Goal: Transaction & Acquisition: Purchase product/service

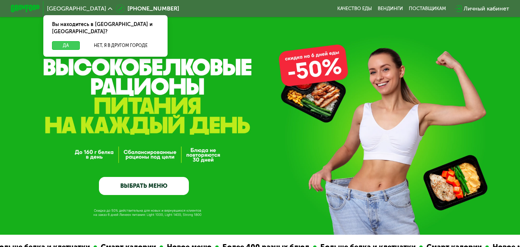
click at [67, 41] on button "Да" at bounding box center [66, 45] width 28 height 9
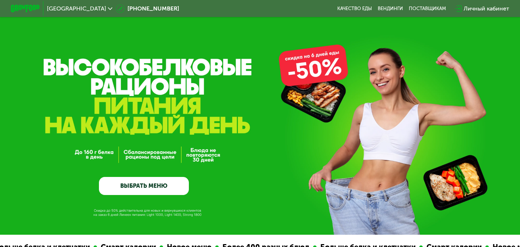
click at [486, 9] on div "Личный кабинет" at bounding box center [487, 8] width 46 height 9
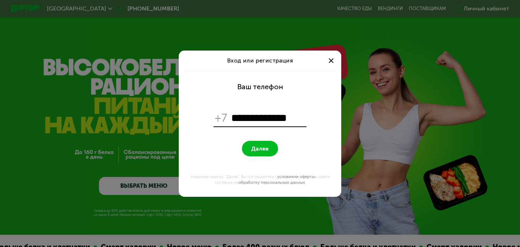
type input "**********"
click at [262, 143] on button "Далее" at bounding box center [260, 149] width 36 height 16
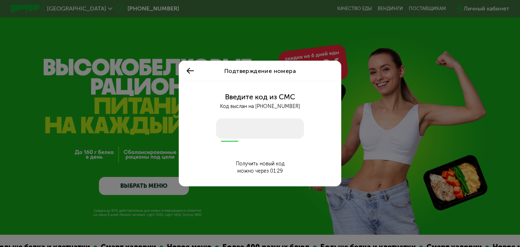
click at [240, 128] on input "number" at bounding box center [260, 129] width 88 height 20
type input "****"
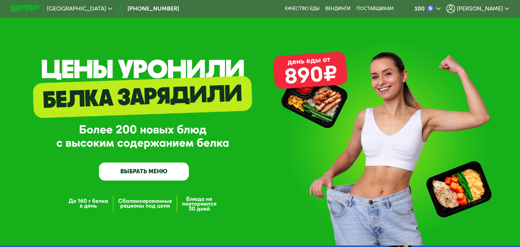
click at [500, 10] on span "[PERSON_NAME]" at bounding box center [480, 9] width 46 height 6
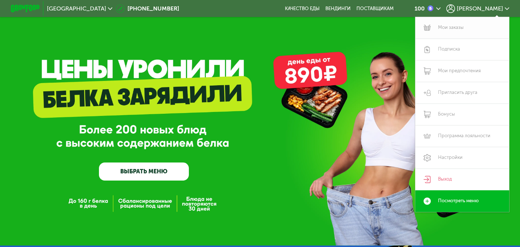
click at [451, 28] on link "Мои заказы" at bounding box center [463, 28] width 94 height 22
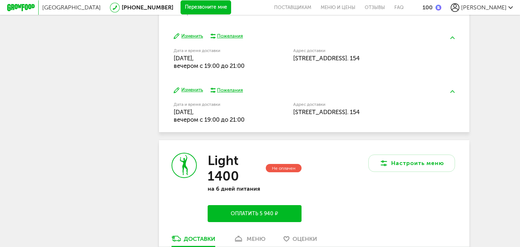
scroll to position [390, 0]
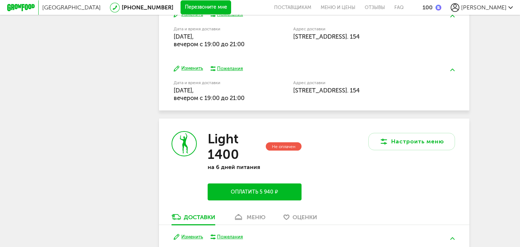
click at [228, 153] on h3 "Light 1400" at bounding box center [236, 146] width 57 height 31
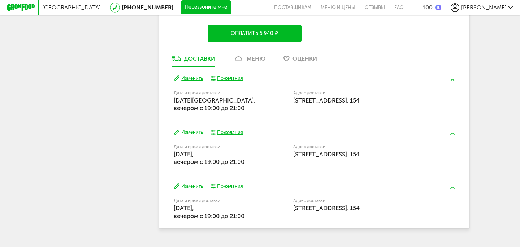
scroll to position [568, 0]
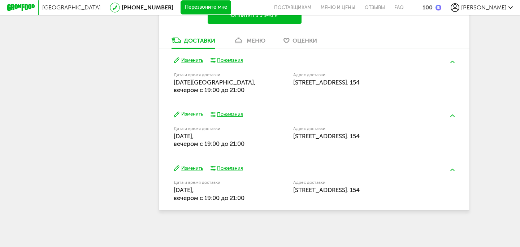
click at [192, 168] on button "Изменить" at bounding box center [188, 168] width 29 height 7
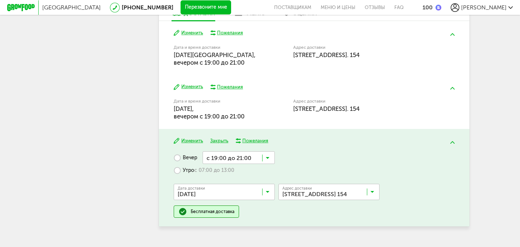
scroll to position [597, 0]
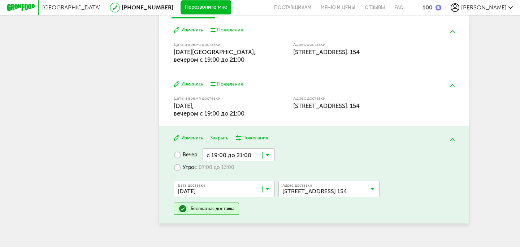
click at [268, 190] on icon at bounding box center [268, 190] width 4 height 7
click at [193, 86] on button "Изменить" at bounding box center [188, 84] width 29 height 7
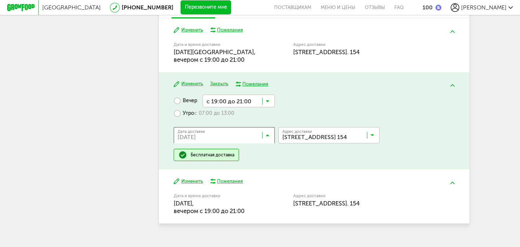
click at [265, 135] on input "Search for option" at bounding box center [226, 137] width 101 height 12
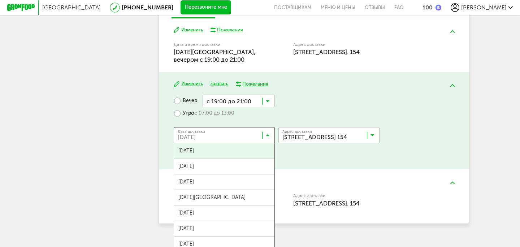
scroll to position [32, 0]
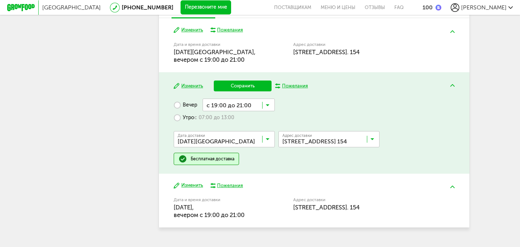
click at [216, 196] on span "[DATE][GEOGRAPHIC_DATA]" at bounding box center [224, 201] width 100 height 15
click at [193, 187] on button "Изменить" at bounding box center [188, 185] width 29 height 7
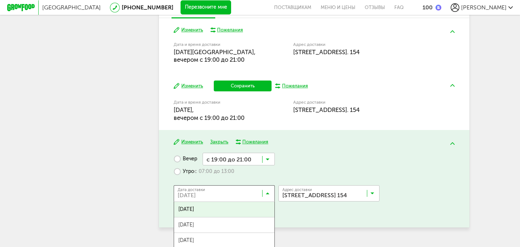
click at [267, 193] on icon at bounding box center [268, 195] width 4 height 7
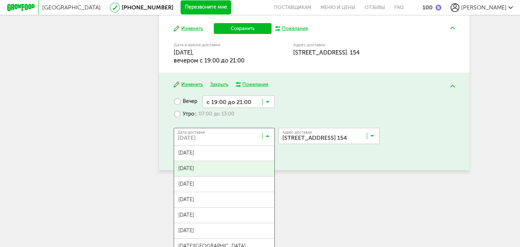
scroll to position [61, 0]
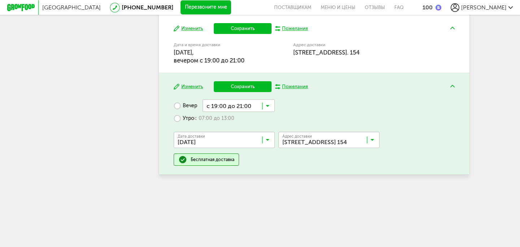
click at [204, 168] on span "[DATE]" at bounding box center [224, 172] width 100 height 15
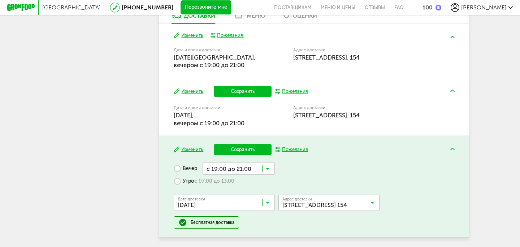
scroll to position [592, 0]
click at [188, 91] on button "Изменить" at bounding box center [188, 91] width 29 height 7
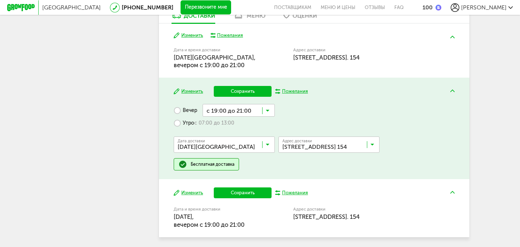
click at [235, 91] on button "Сохранить" at bounding box center [243, 91] width 58 height 11
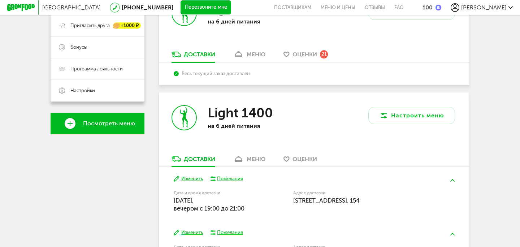
scroll to position [0, 0]
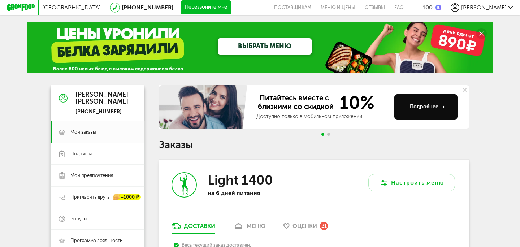
click at [241, 47] on link "ВЫБРАТЬ МЕНЮ" at bounding box center [265, 46] width 94 height 16
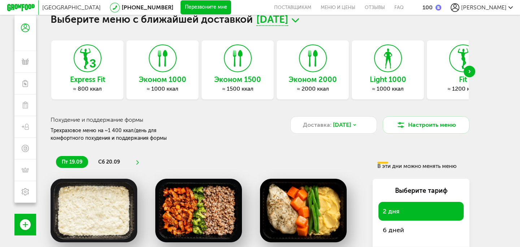
scroll to position [20, 0]
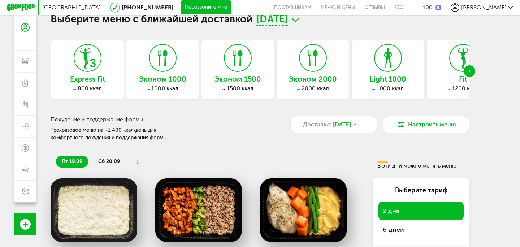
click at [472, 74] on div "Next slide" at bounding box center [470, 71] width 12 height 12
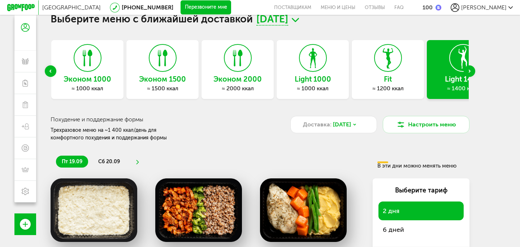
click at [472, 74] on div "Next slide" at bounding box center [470, 71] width 12 height 12
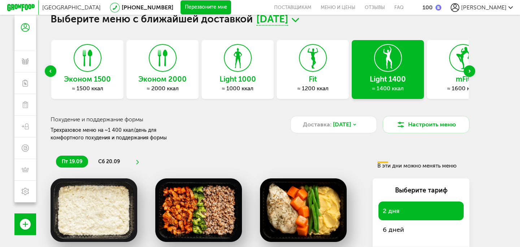
click at [391, 78] on h3 "Light 1400" at bounding box center [388, 79] width 72 height 8
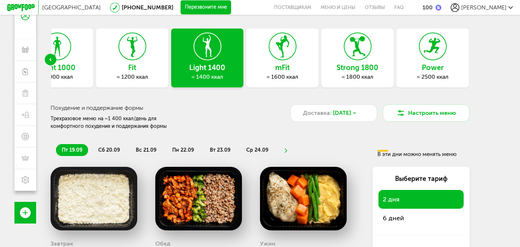
scroll to position [0, 0]
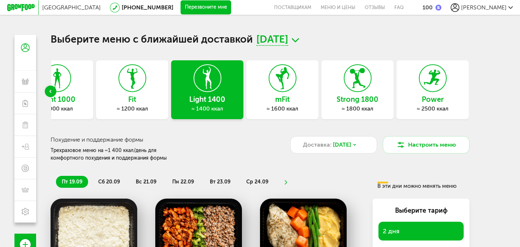
click at [509, 8] on icon at bounding box center [511, 7] width 4 height 4
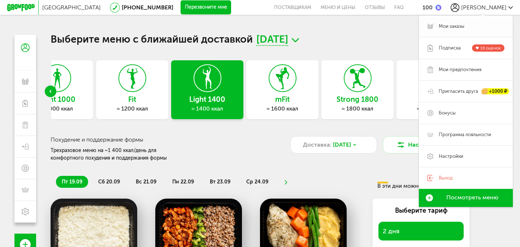
click at [446, 26] on span "Мои заказы" at bounding box center [452, 26] width 26 height 7
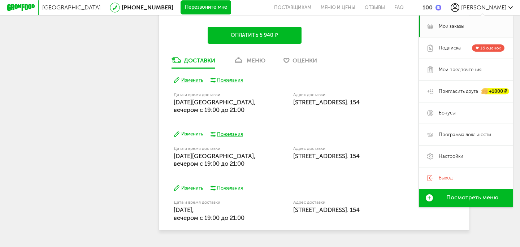
scroll to position [544, 0]
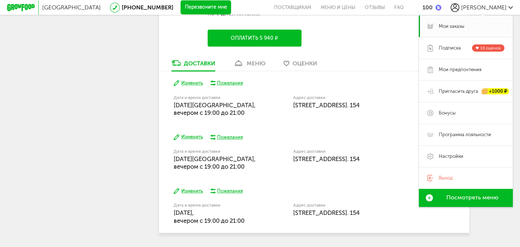
click at [252, 38] on button "Оплатить 5 940 ₽" at bounding box center [255, 38] width 94 height 17
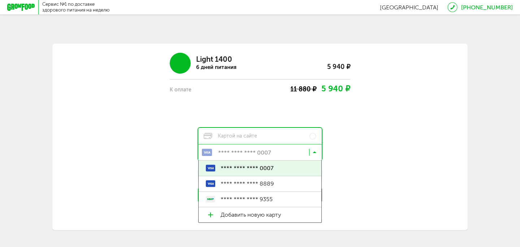
click at [315, 153] on icon at bounding box center [315, 153] width 4 height 7
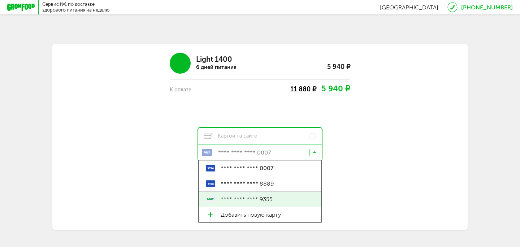
click at [266, 201] on span "**** **** **** 9355" at bounding box center [268, 199] width 94 height 15
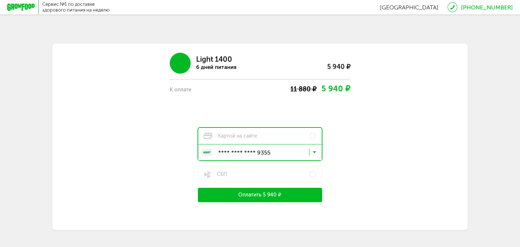
click at [282, 196] on button "Оплатить 5 940 ₽" at bounding box center [260, 195] width 124 height 14
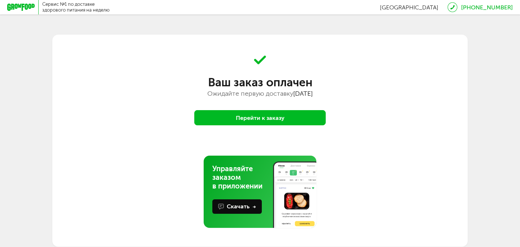
click at [275, 120] on button "Перейти к заказу" at bounding box center [260, 117] width 132 height 15
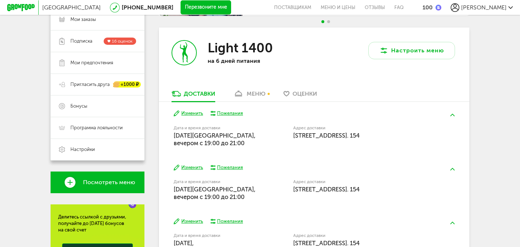
scroll to position [112, 0]
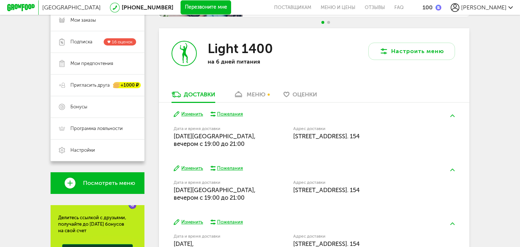
click at [250, 94] on div "меню" at bounding box center [256, 94] width 19 height 7
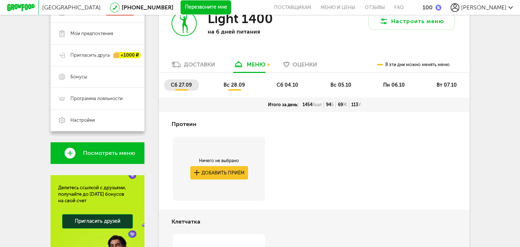
scroll to position [142, 0]
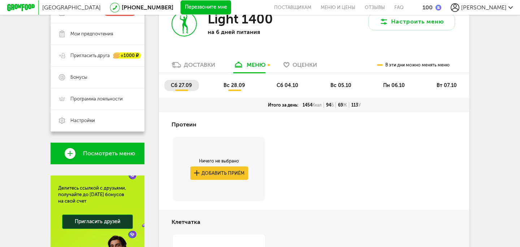
click at [289, 84] on span "сб 04.10" at bounding box center [288, 85] width 22 height 6
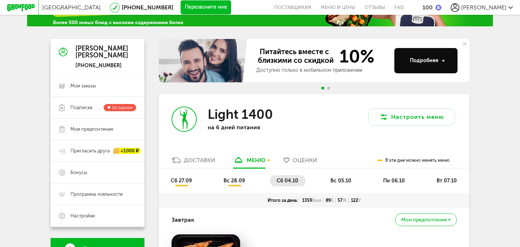
scroll to position [0, 0]
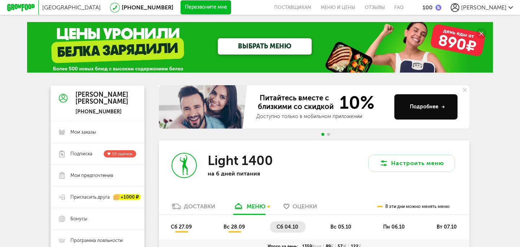
click at [504, 10] on span "[PERSON_NAME]" at bounding box center [484, 7] width 46 height 7
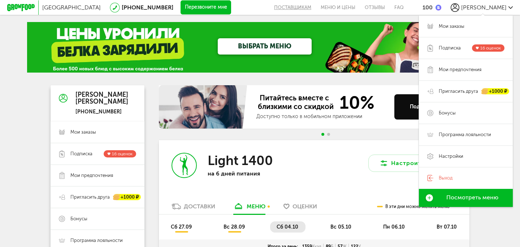
click at [316, 7] on button "поставщикам" at bounding box center [295, 7] width 42 height 15
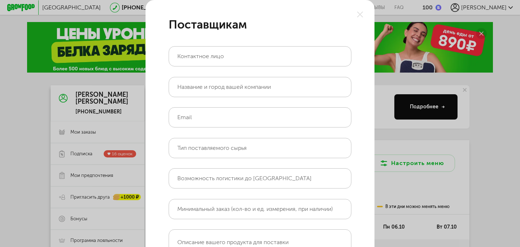
click at [360, 12] on icon at bounding box center [360, 15] width 6 height 6
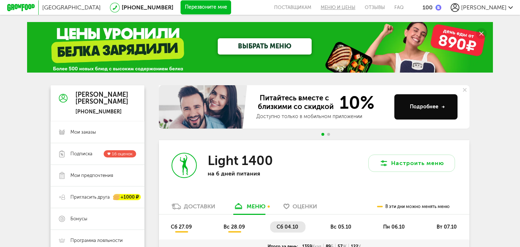
click at [360, 8] on link "Меню и цены" at bounding box center [338, 7] width 44 height 15
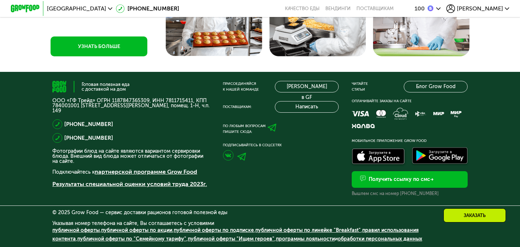
scroll to position [2317, 0]
